Goal: Transaction & Acquisition: Purchase product/service

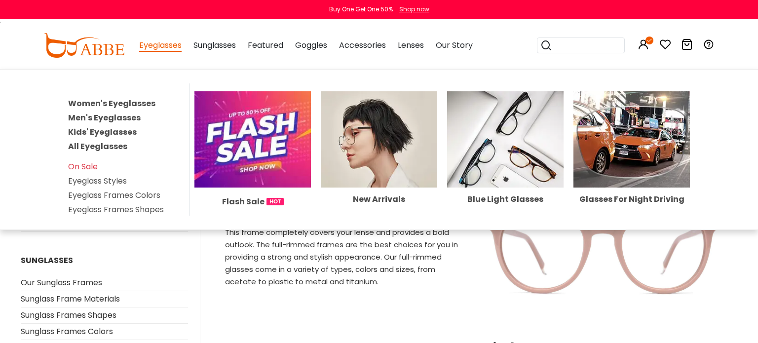
click at [122, 130] on link "Kids' Eyeglasses" at bounding box center [102, 131] width 69 height 11
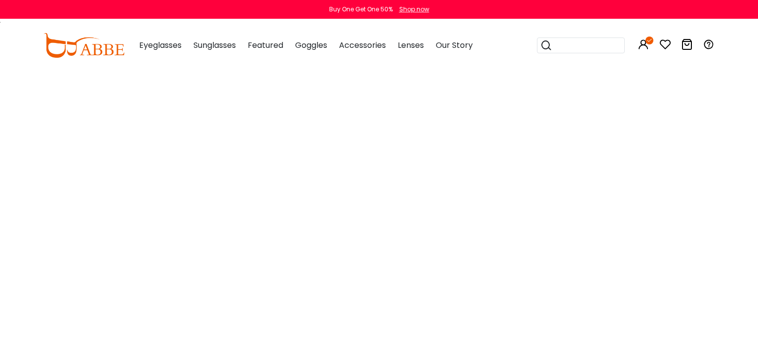
click at [564, 46] on input "search" at bounding box center [587, 45] width 69 height 15
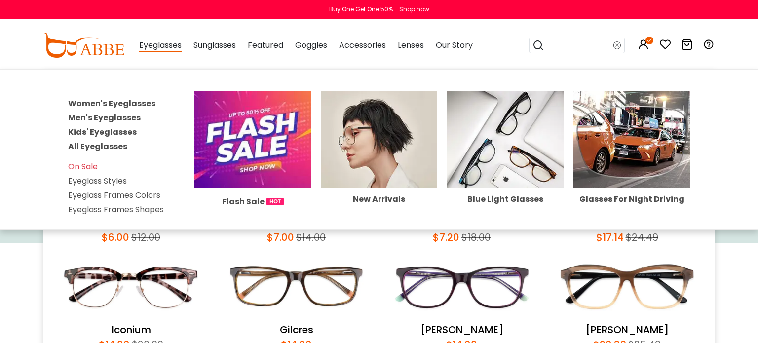
click at [124, 128] on link "Kids' Eyeglasses" at bounding box center [102, 131] width 69 height 11
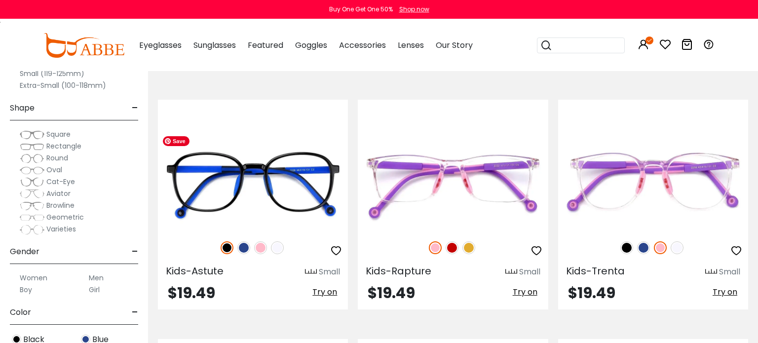
scroll to position [1571, 0]
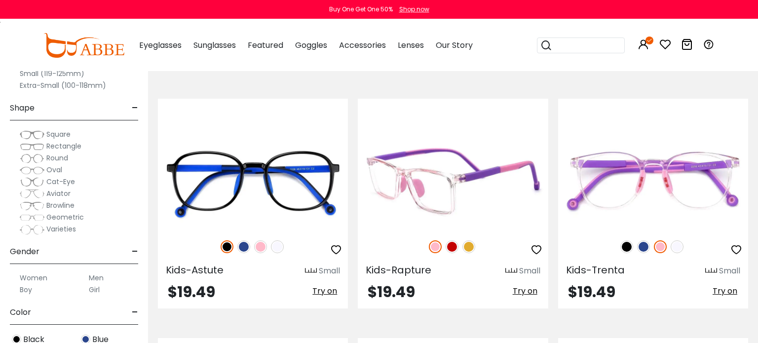
click at [471, 241] on img at bounding box center [469, 246] width 13 height 13
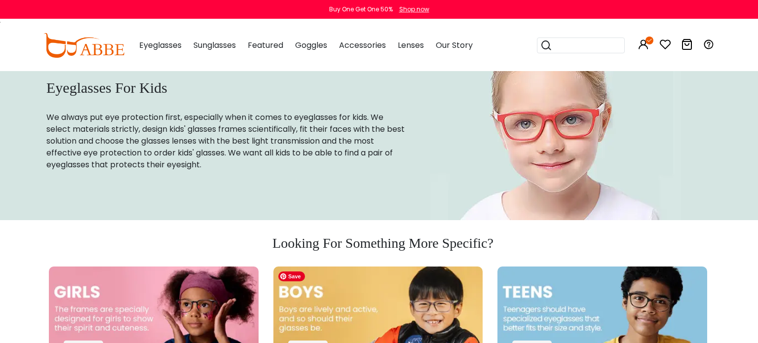
scroll to position [0, 0]
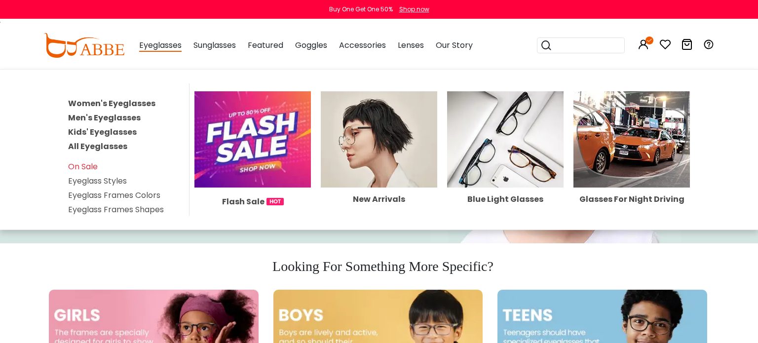
click at [157, 41] on span "Eyeglasses" at bounding box center [160, 46] width 42 height 12
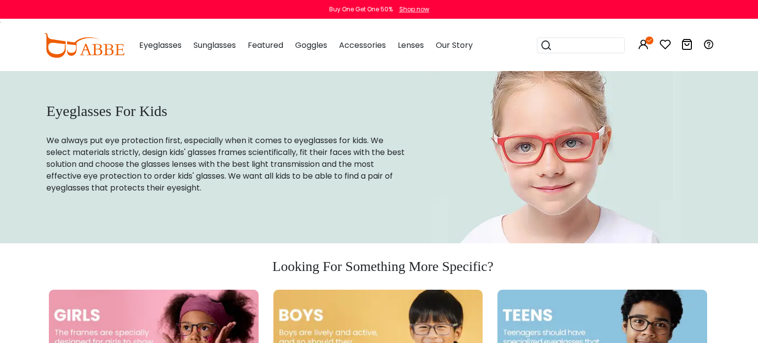
click at [157, 47] on span "Eyeglasses" at bounding box center [160, 45] width 42 height 11
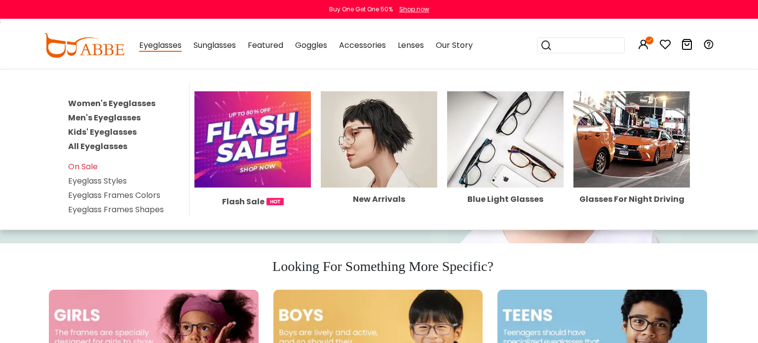
click at [113, 146] on link "All Eyeglasses" at bounding box center [97, 146] width 59 height 11
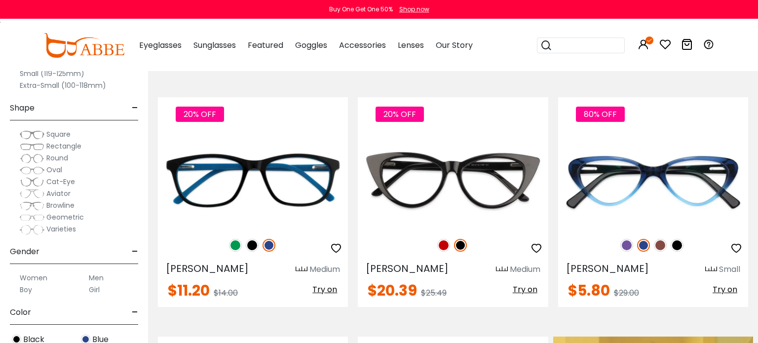
click at [54, 84] on label "Extra-Small (100-118mm)" at bounding box center [63, 86] width 86 height 12
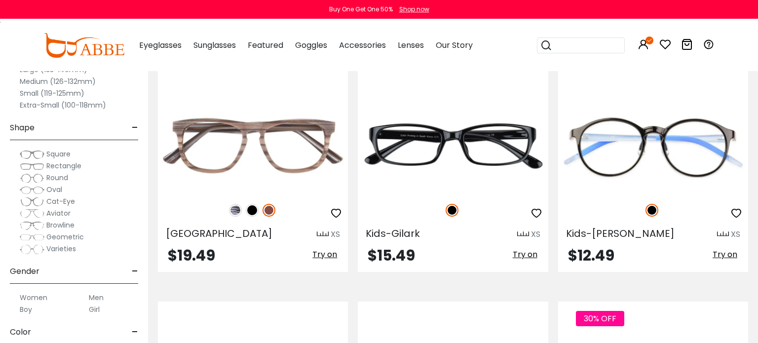
click at [59, 95] on label "Small (119-125mm)" at bounding box center [52, 93] width 65 height 12
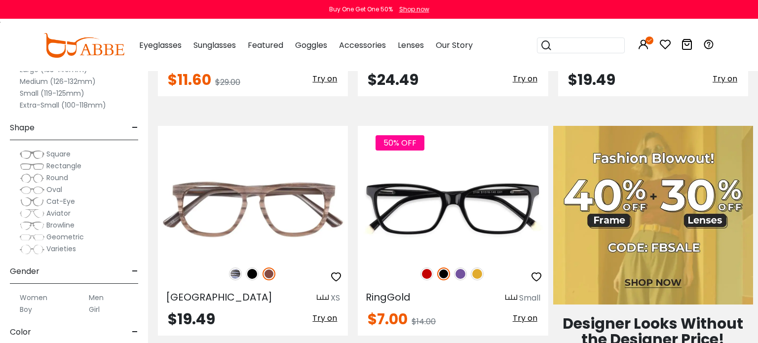
scroll to position [421, 0]
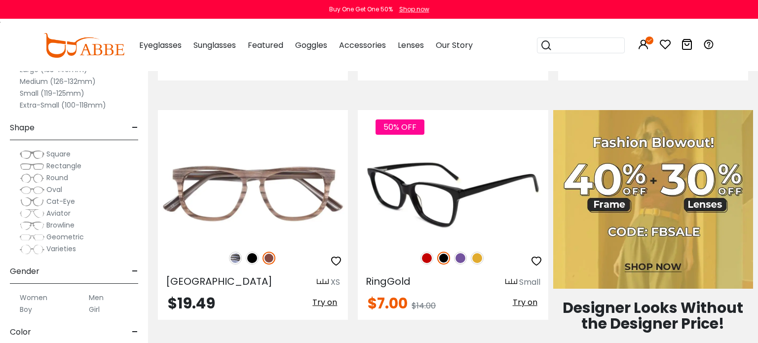
click at [478, 257] on img at bounding box center [477, 258] width 13 height 13
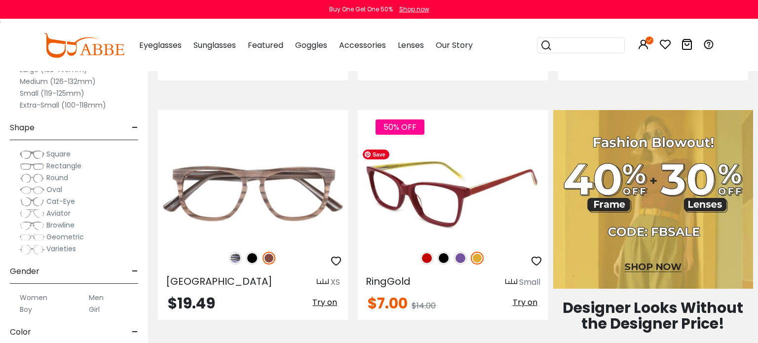
click at [431, 212] on img at bounding box center [453, 193] width 190 height 95
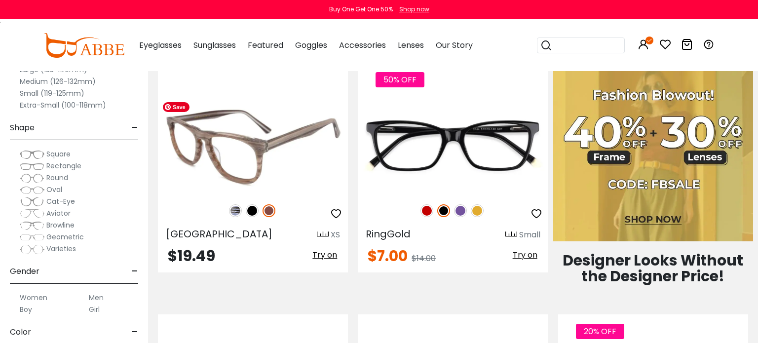
scroll to position [480, 0]
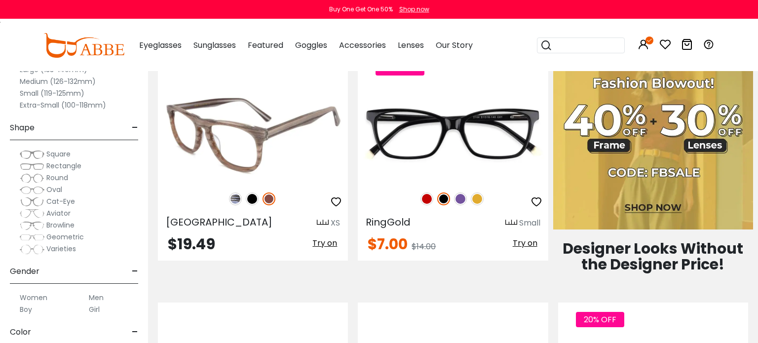
click at [235, 197] on img at bounding box center [235, 199] width 13 height 13
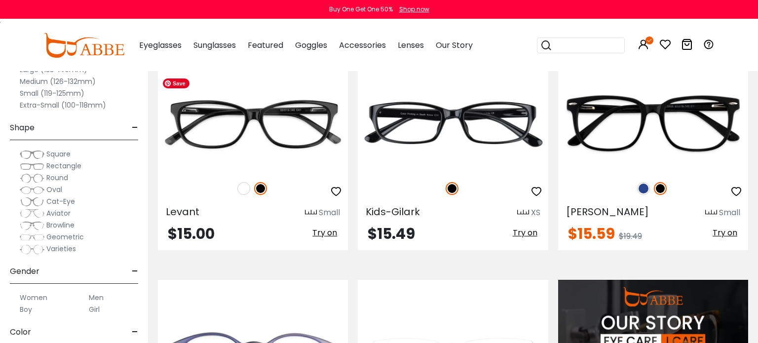
scroll to position [744, 0]
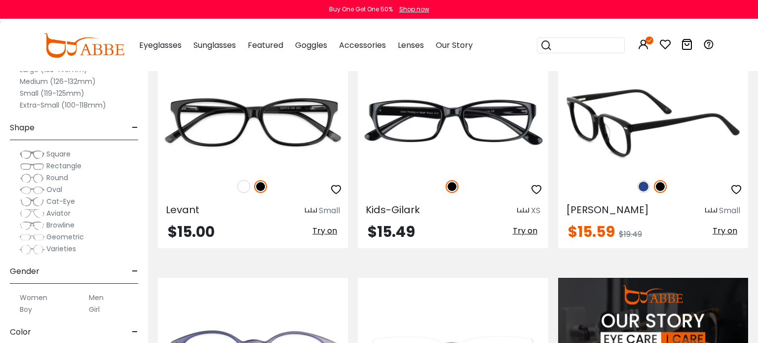
click at [641, 184] on img at bounding box center [643, 186] width 13 height 13
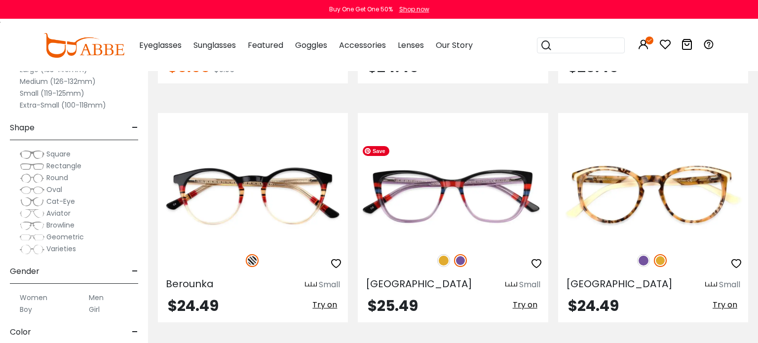
scroll to position [2376, 0]
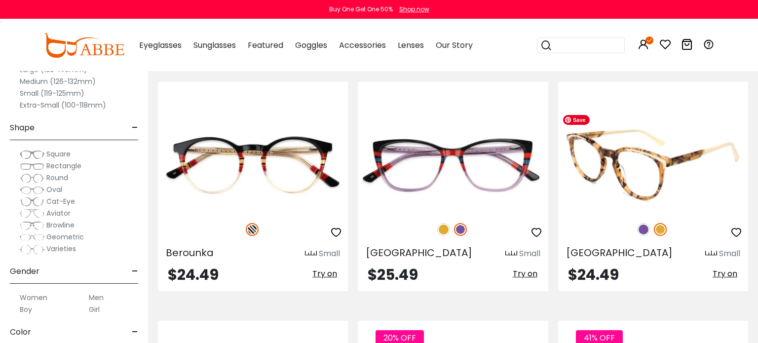
click at [707, 152] on img at bounding box center [653, 165] width 190 height 95
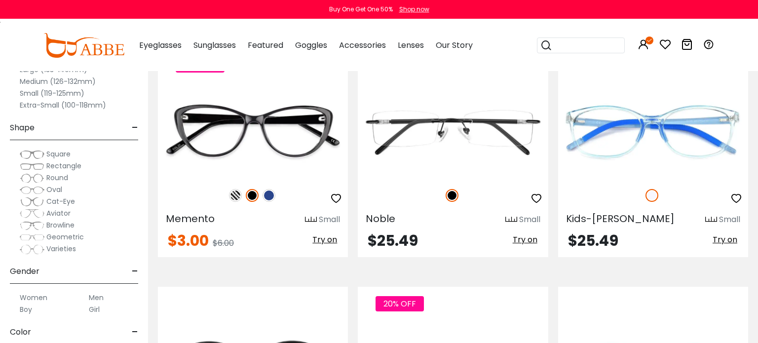
scroll to position [3607, 0]
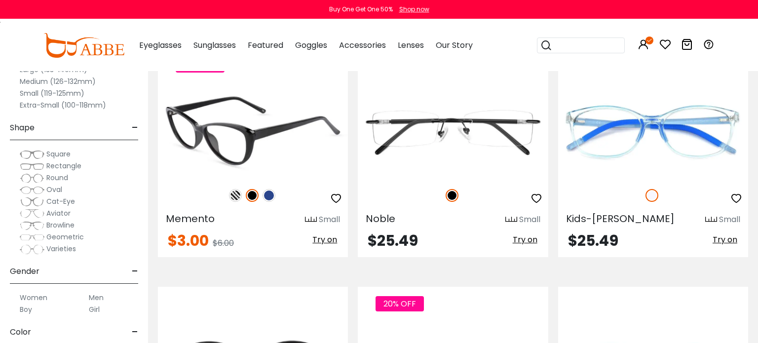
click at [270, 189] on img at bounding box center [269, 195] width 13 height 13
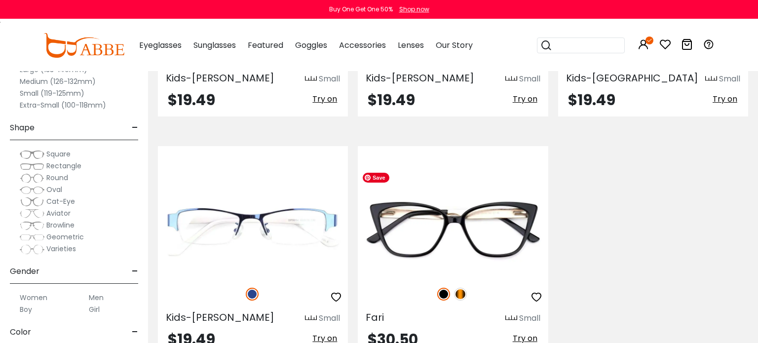
scroll to position [4705, 0]
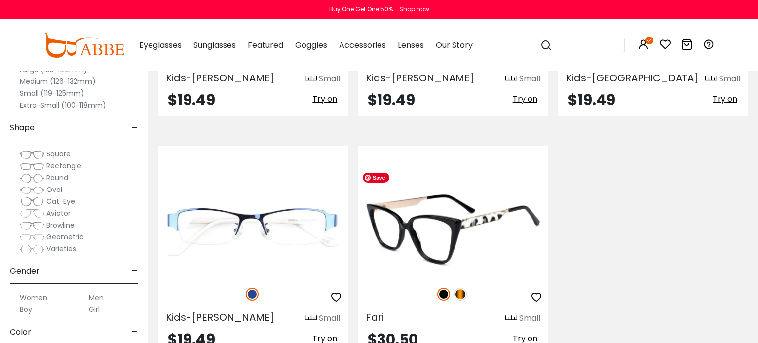
click at [495, 204] on img at bounding box center [453, 229] width 190 height 95
